Goal: Task Accomplishment & Management: Manage account settings

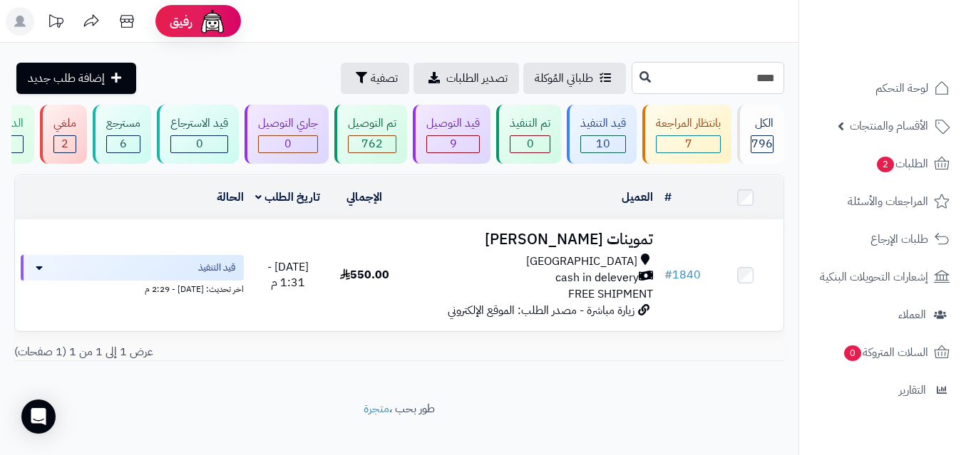
click at [631, 83] on input "****" at bounding box center [707, 78] width 153 height 32
type input "*"
type input "****"
click at [634, 78] on button at bounding box center [644, 76] width 21 height 27
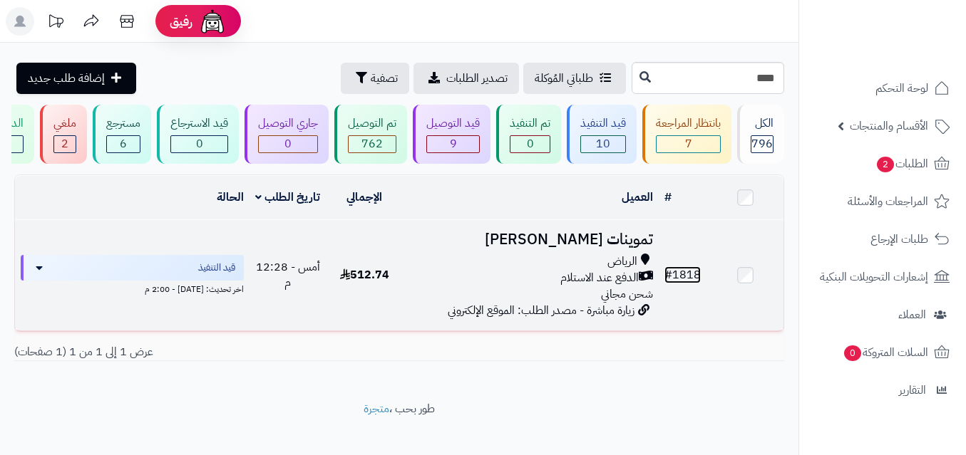
click at [681, 278] on link "# 1818" at bounding box center [682, 275] width 36 height 17
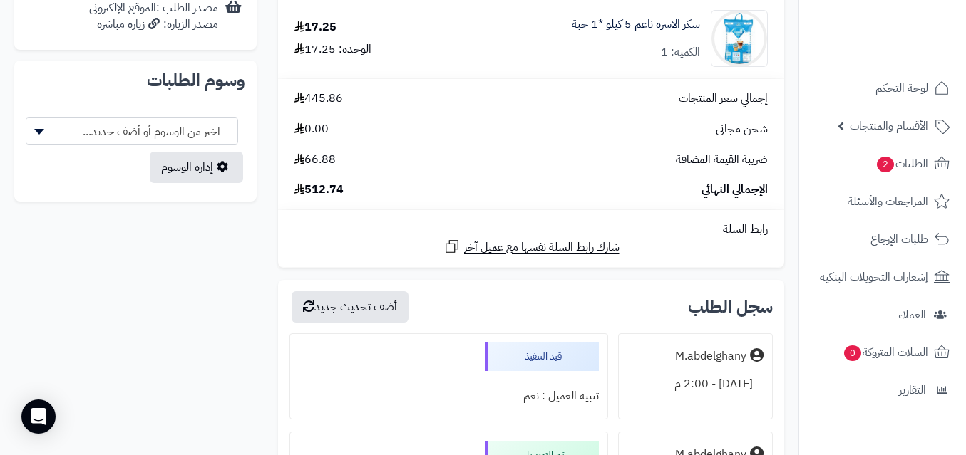
scroll to position [621, 0]
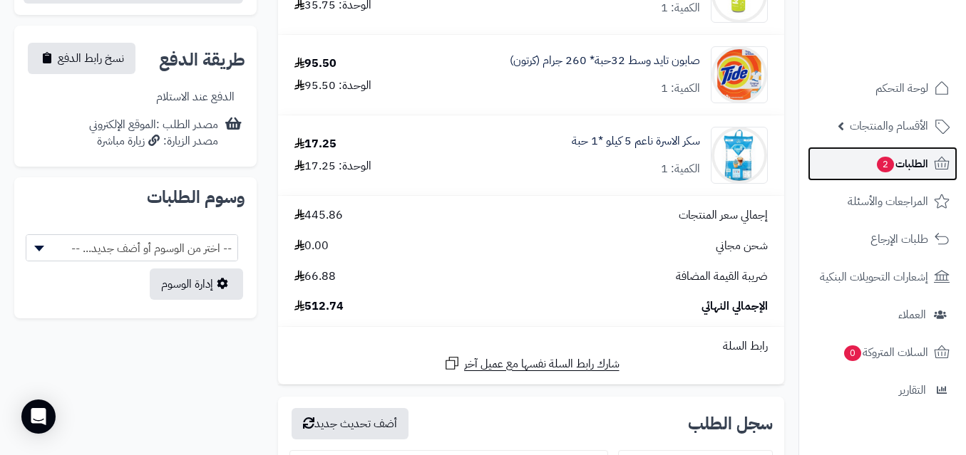
click at [895, 159] on span "الطلبات 2" at bounding box center [901, 164] width 53 height 20
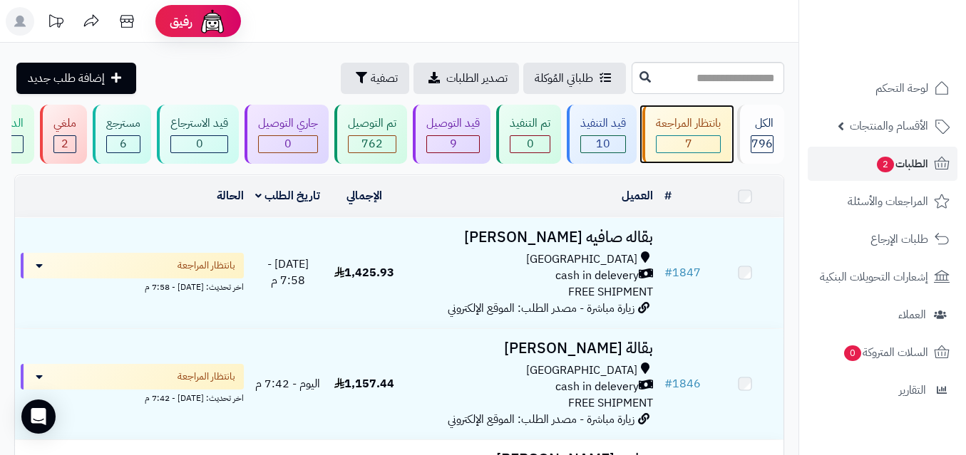
click at [694, 119] on div "بانتظار المراجعة" at bounding box center [688, 123] width 65 height 16
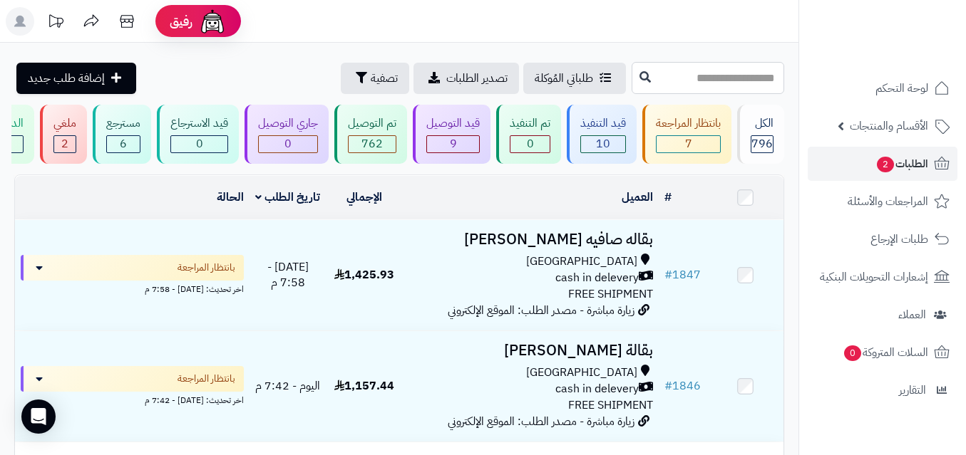
click at [696, 83] on input "text" at bounding box center [707, 78] width 153 height 32
type input "****"
click at [639, 74] on icon at bounding box center [644, 76] width 11 height 11
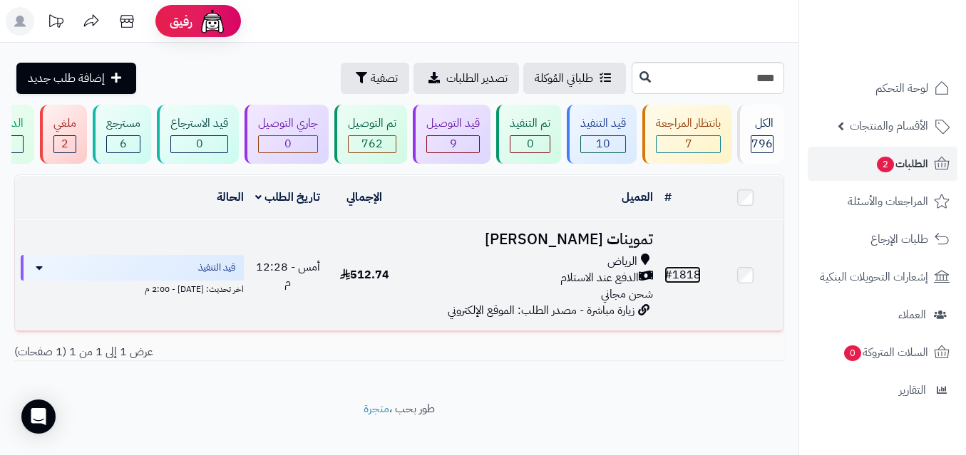
click at [682, 284] on link "# 1818" at bounding box center [682, 275] width 36 height 17
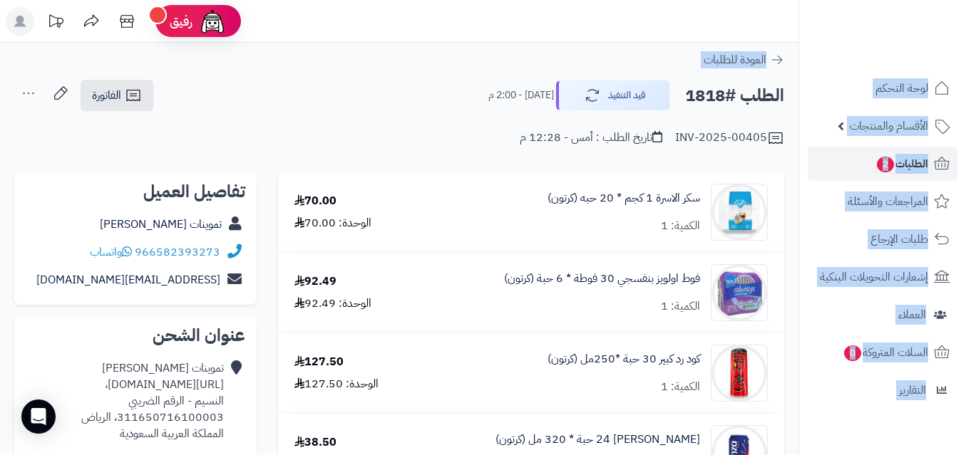
drag, startPoint x: 965, startPoint y: 64, endPoint x: 966, endPoint y: 111, distance: 47.0
click at [965, 111] on html "**********" at bounding box center [483, 227] width 966 height 455
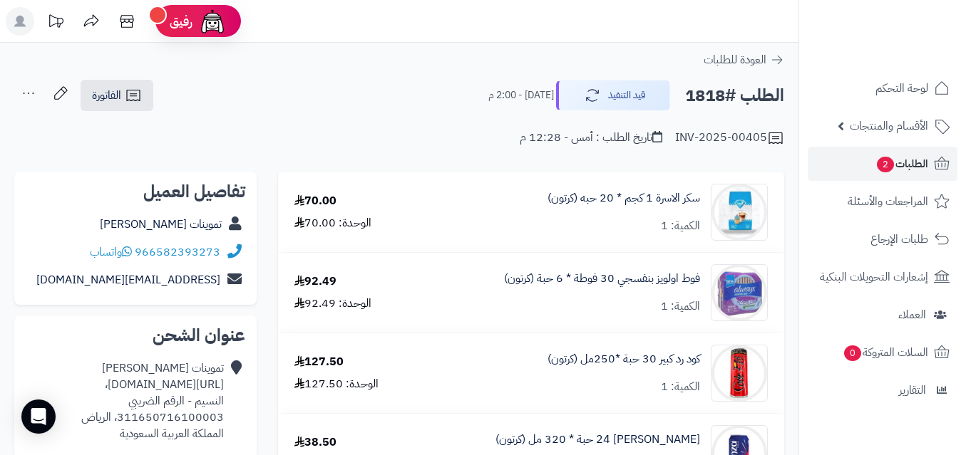
copy div "تموينات [PERSON_NAME]"
drag, startPoint x: 134, startPoint y: 228, endPoint x: 224, endPoint y: 218, distance: 91.1
click at [224, 231] on div "تموينات [PERSON_NAME]" at bounding box center [135, 225] width 219 height 28
copy link "سكر الاسرة 1 كجم"
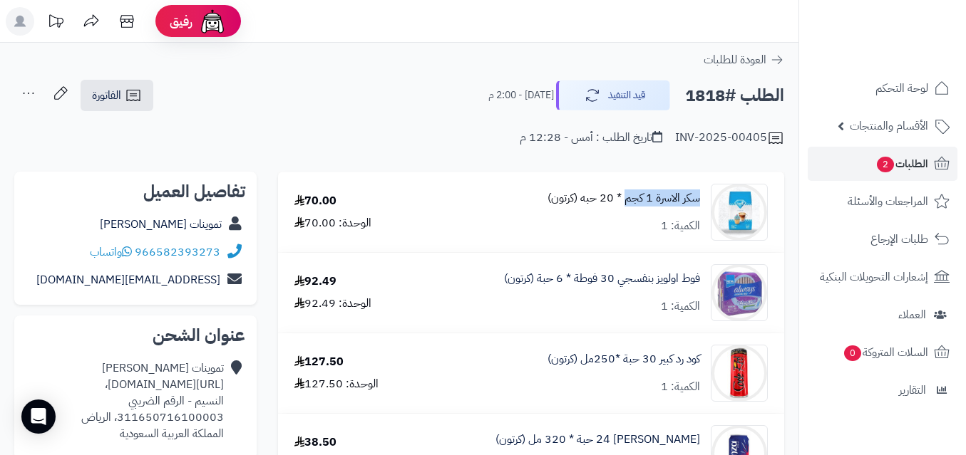
drag, startPoint x: 703, startPoint y: 200, endPoint x: 597, endPoint y: 197, distance: 105.5
click at [604, 202] on div "سكر الاسرة 1 كجم * 20 حبه (كرتون) الكمية: 1" at bounding box center [601, 212] width 354 height 57
copy link "كود رد كبير 30 حبة *250مل"
drag, startPoint x: 704, startPoint y: 354, endPoint x: 578, endPoint y: 365, distance: 126.6
click at [578, 378] on div "كود رد كبير 30 حبة *250مل (كرتون) الكمية: 1" at bounding box center [601, 373] width 354 height 57
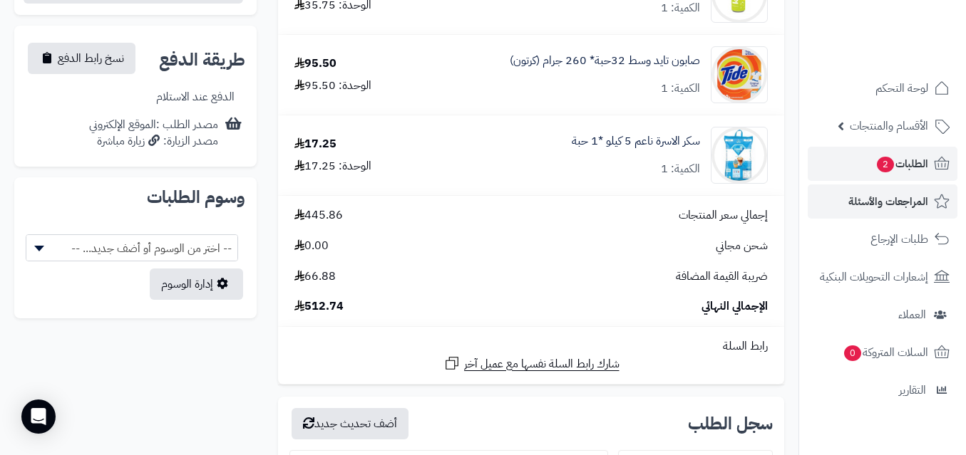
scroll to position [627, 0]
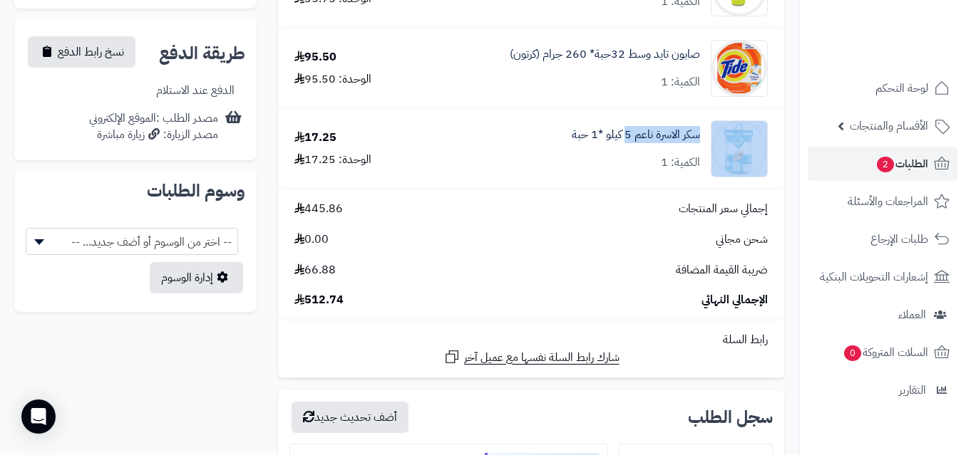
copy div "سكر الاسرة ناعم 5"
drag, startPoint x: 707, startPoint y: 134, endPoint x: 626, endPoint y: 147, distance: 82.2
click at [626, 147] on div "سكر الاسرة ناعم 5 كيلو *1 حبة الكمية: 1" at bounding box center [601, 148] width 354 height 57
click at [637, 129] on link "سكر الاسرة ناعم 5 كيلو *1 حبة" at bounding box center [636, 135] width 128 height 16
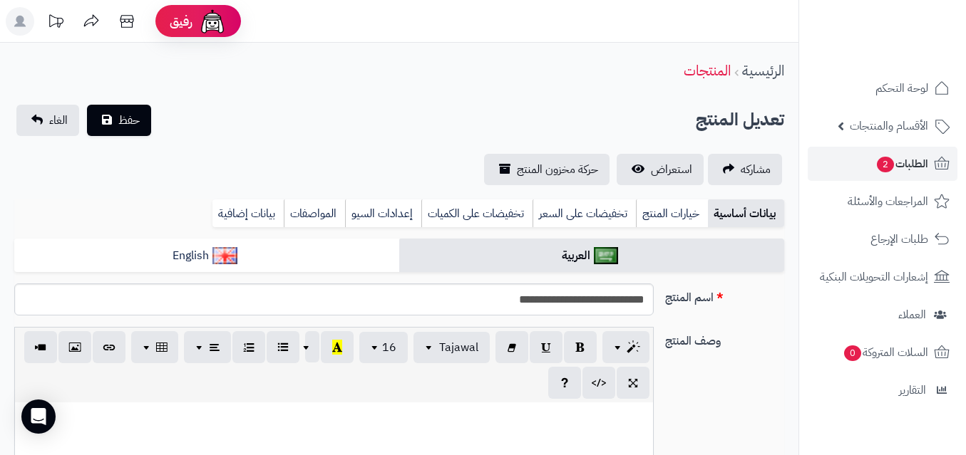
scroll to position [523, 0]
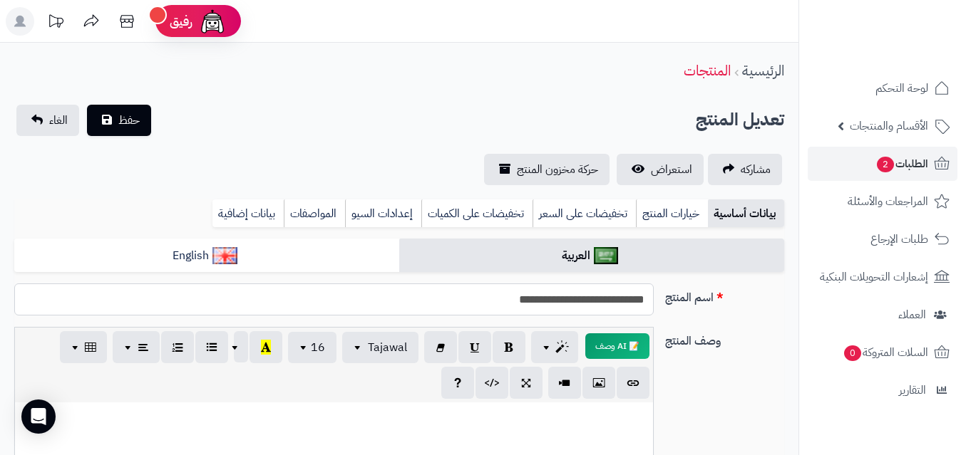
drag, startPoint x: 650, startPoint y: 299, endPoint x: 415, endPoint y: 155, distance: 275.4
click at [566, 314] on input "**********" at bounding box center [333, 300] width 639 height 32
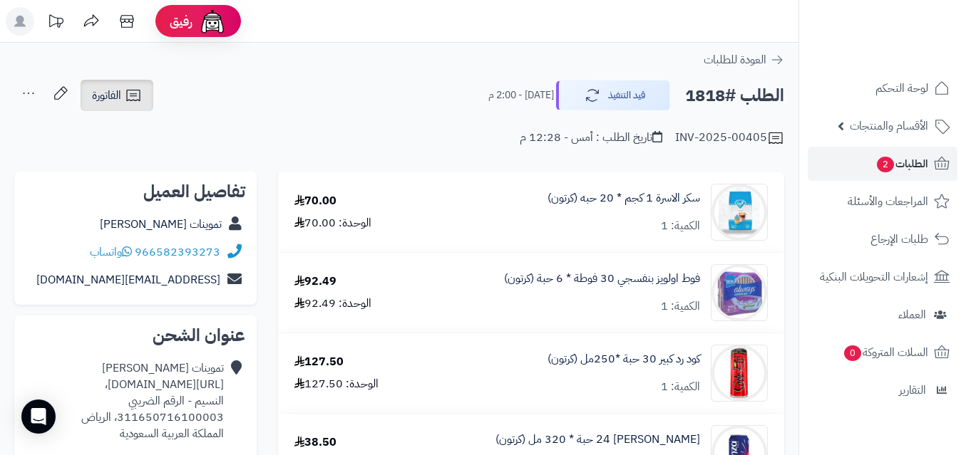
click at [117, 96] on span "الفاتورة" at bounding box center [106, 95] width 29 height 17
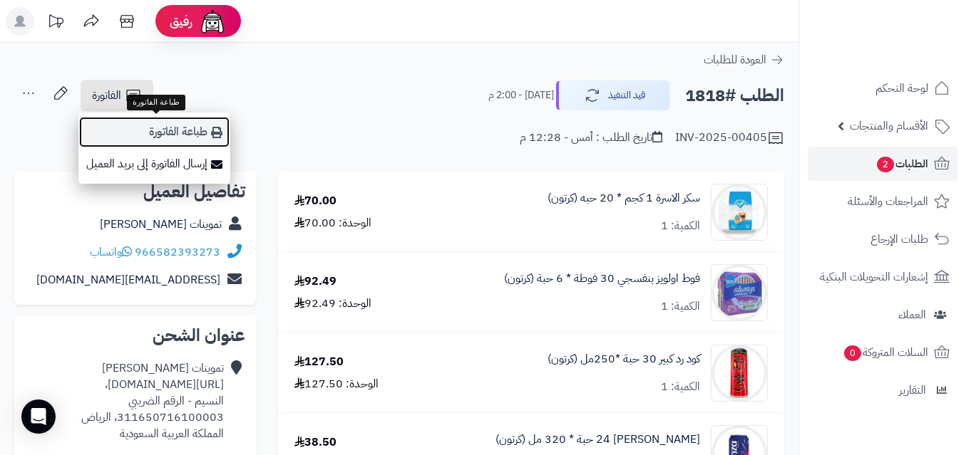
click at [188, 127] on link "طباعة الفاتورة" at bounding box center [154, 132] width 152 height 32
